Goal: Navigation & Orientation: Go to known website

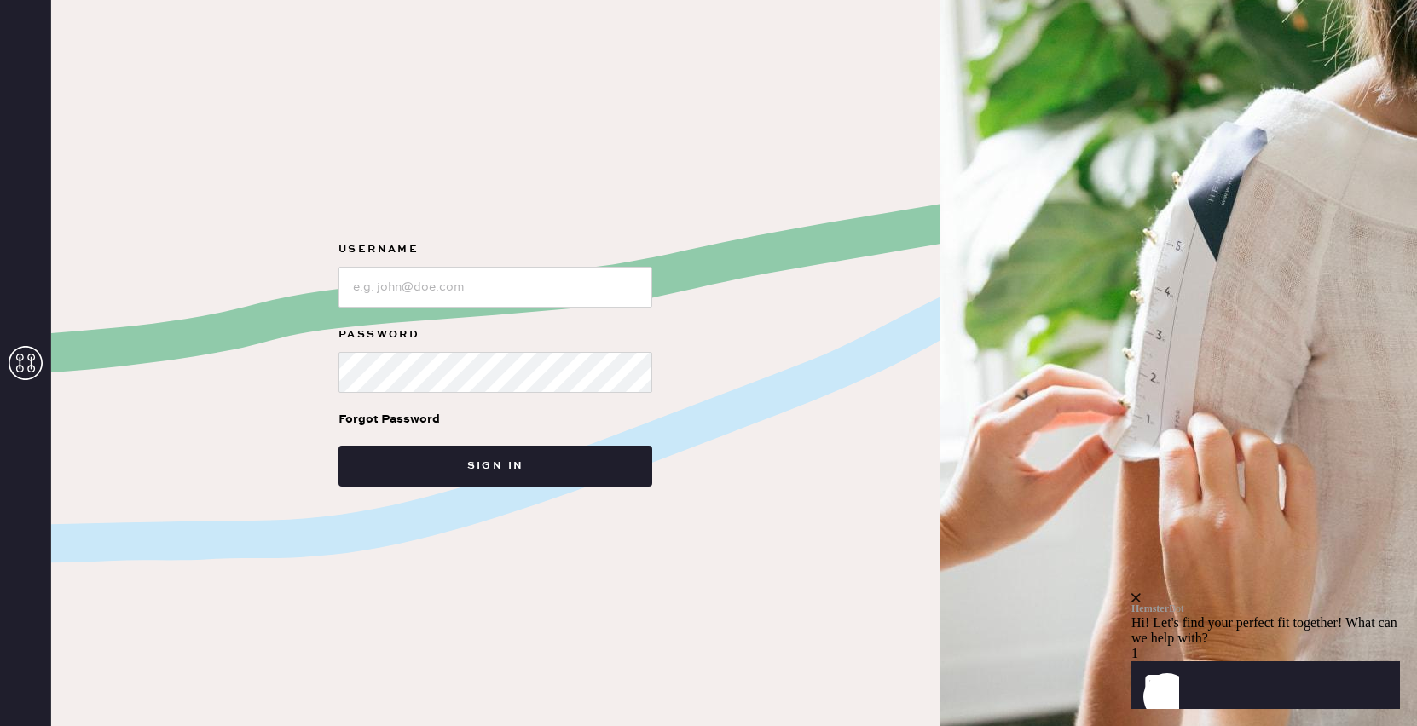
click at [33, 363] on icon at bounding box center [26, 363] width 34 height 34
